Goal: Information Seeking & Learning: Check status

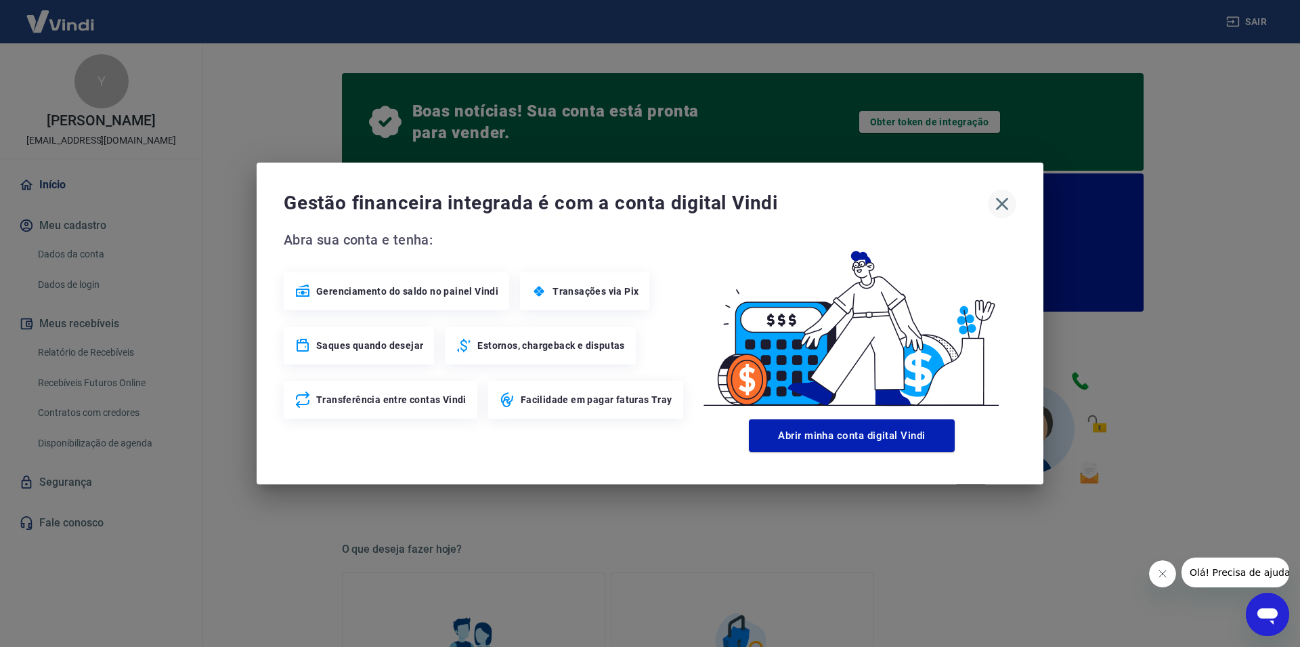
click at [1001, 194] on icon "button" at bounding box center [1002, 204] width 22 height 22
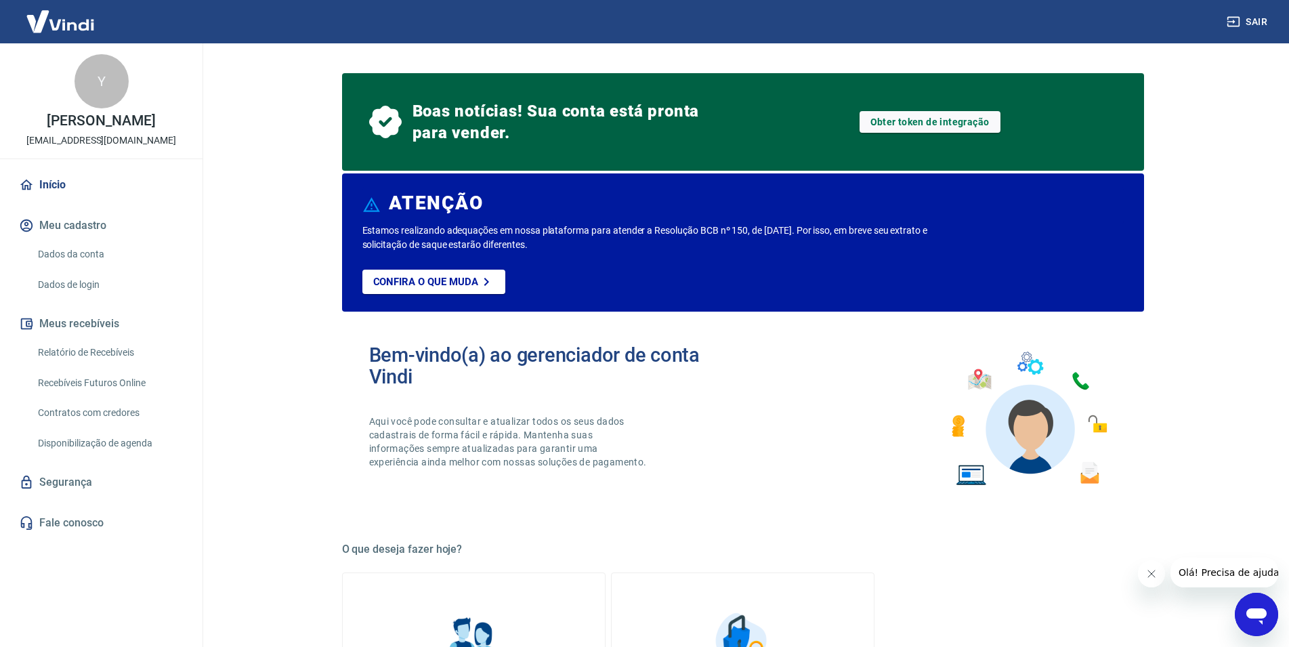
click at [101, 382] on link "Recebíveis Futuros Online" at bounding box center [110, 383] width 154 height 28
click at [91, 348] on link "Relatório de Recebíveis" at bounding box center [110, 353] width 154 height 28
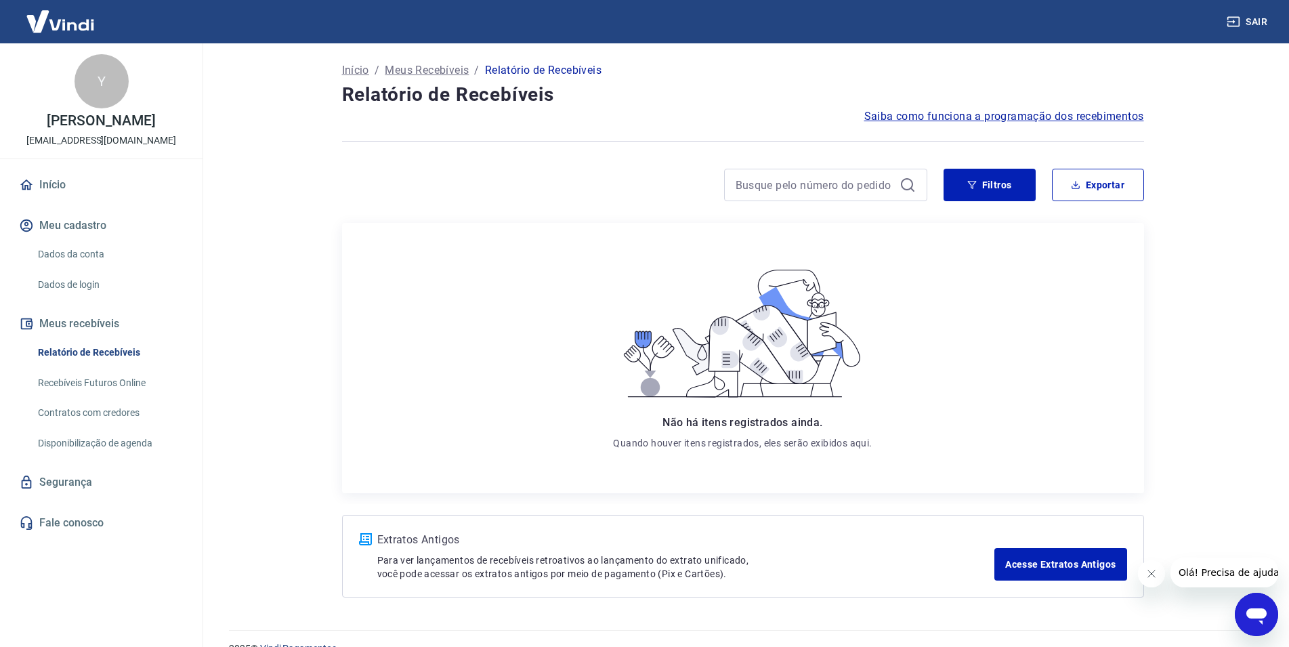
click at [274, 323] on main "Início / Meus Recebíveis / Relatório de Recebíveis Relatório de Recebíveis Saib…" at bounding box center [742, 344] width 1092 height 603
click at [1086, 324] on div "Não há itens registrados ainda. Quando houver itens registrados, eles serão exi…" at bounding box center [743, 358] width 780 height 249
click at [1064, 566] on link "Acesse Extratos Antigos" at bounding box center [1060, 564] width 132 height 33
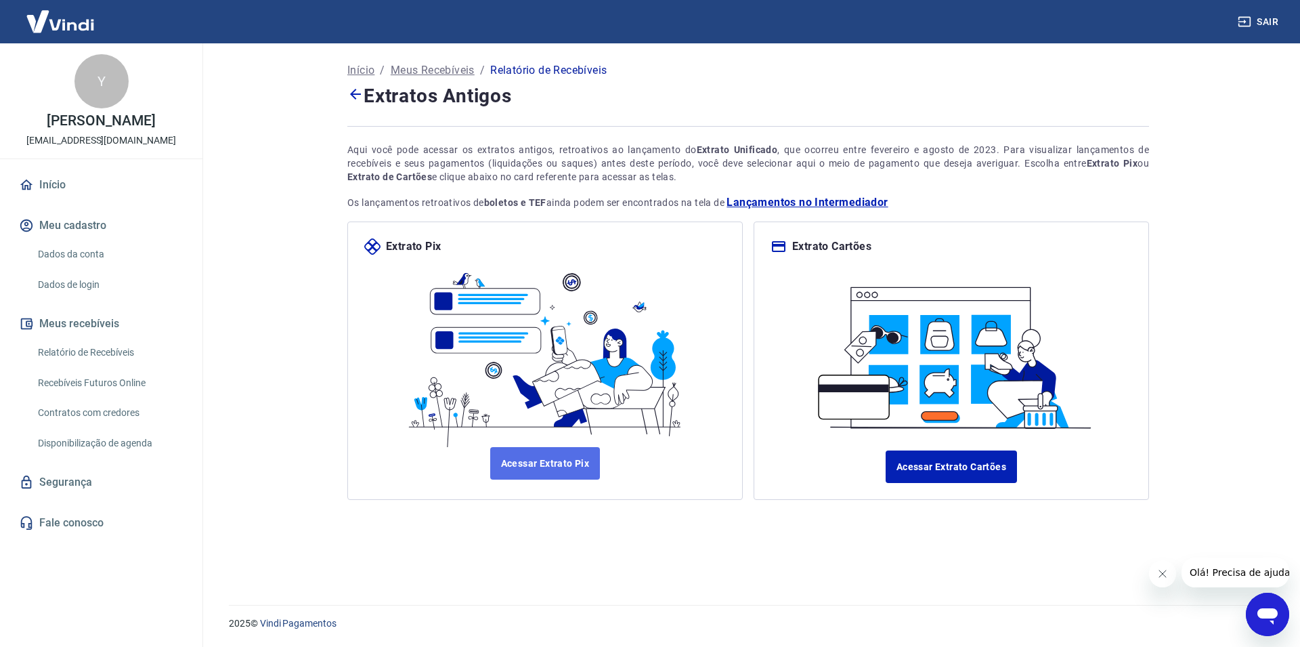
click at [563, 461] on link "Acessar Extrato Pix" at bounding box center [545, 463] width 110 height 33
